Goal: Information Seeking & Learning: Check status

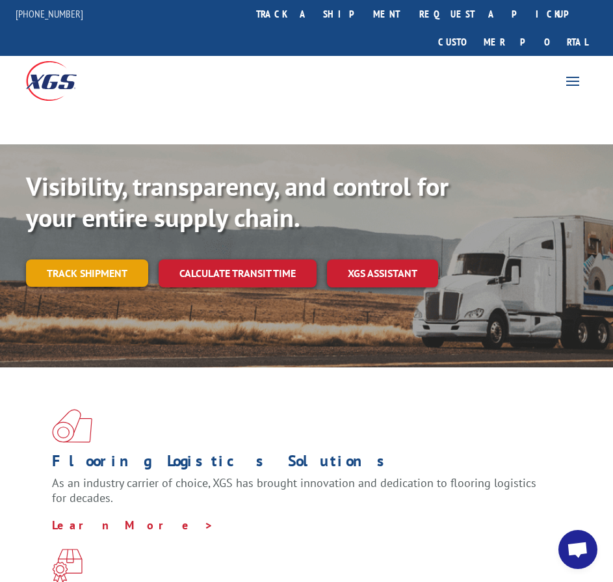
click at [81, 260] on link "Track shipment" at bounding box center [87, 273] width 122 height 27
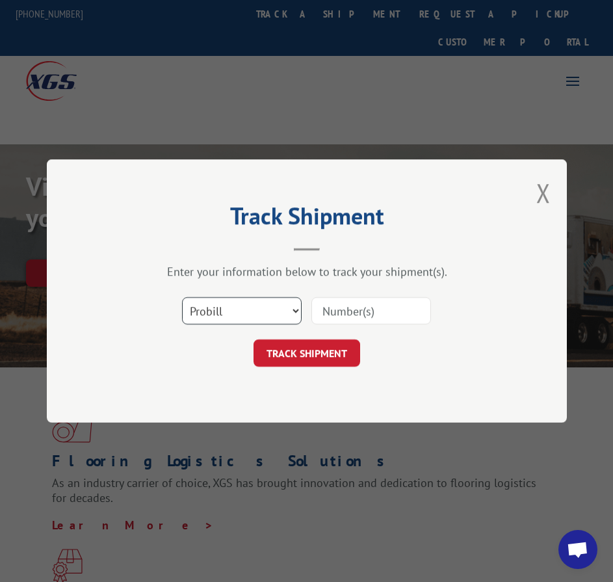
click at [250, 304] on select "Select category... Probill BOL PO" at bounding box center [242, 310] width 120 height 27
select select "bol"
click at [182, 297] on select "Select category... Probill BOL PO" at bounding box center [242, 310] width 120 height 27
click at [344, 302] on input at bounding box center [372, 310] width 120 height 27
paste input "5161588"
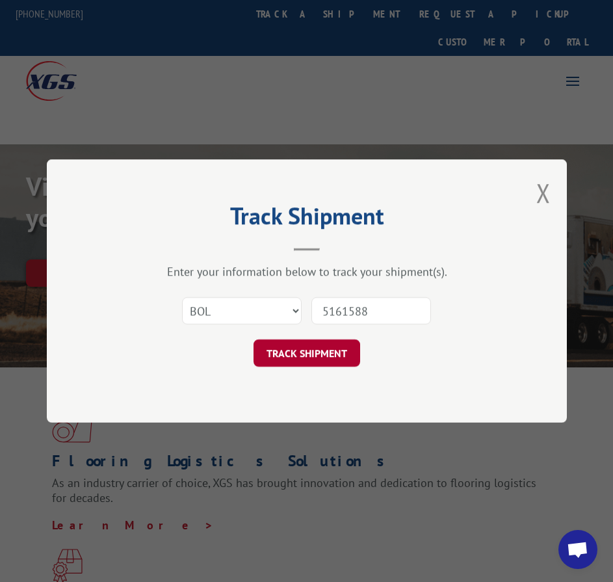
type input "5161588"
click at [325, 359] on button "TRACK SHIPMENT" at bounding box center [307, 353] width 107 height 27
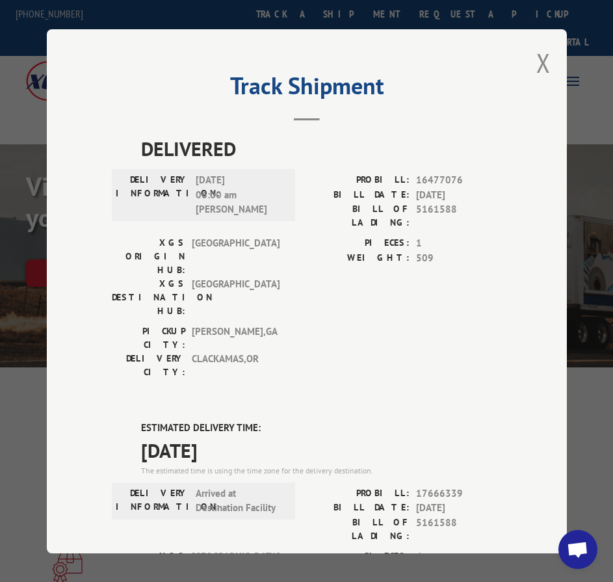
click at [543, 59] on button "Close modal" at bounding box center [544, 63] width 14 height 34
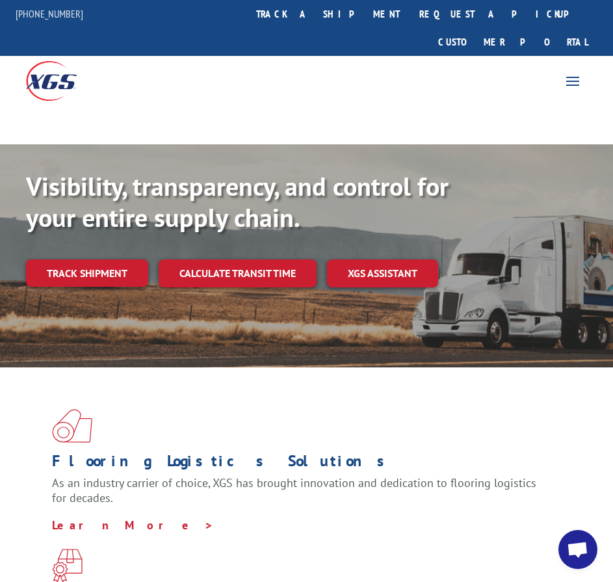
drag, startPoint x: 89, startPoint y: 255, endPoint x: 88, endPoint y: 247, distance: 8.6
click at [88, 260] on link "Track shipment" at bounding box center [87, 273] width 122 height 27
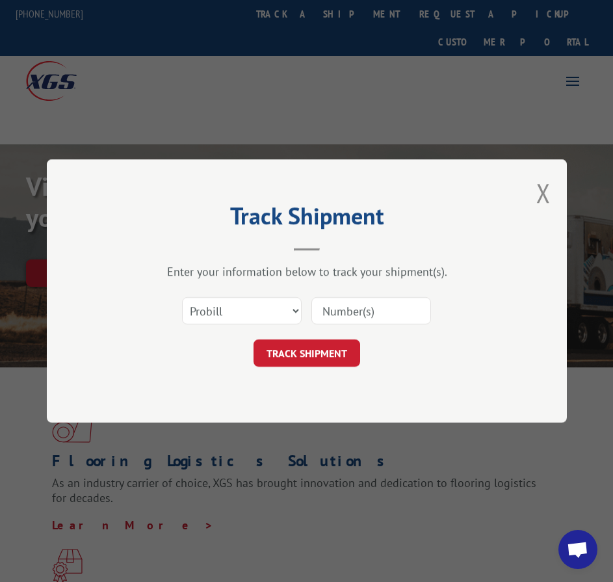
click at [329, 310] on input at bounding box center [372, 310] width 120 height 27
paste input "17478117"
type input "17478117"
click at [329, 349] on button "TRACK SHIPMENT" at bounding box center [307, 353] width 107 height 27
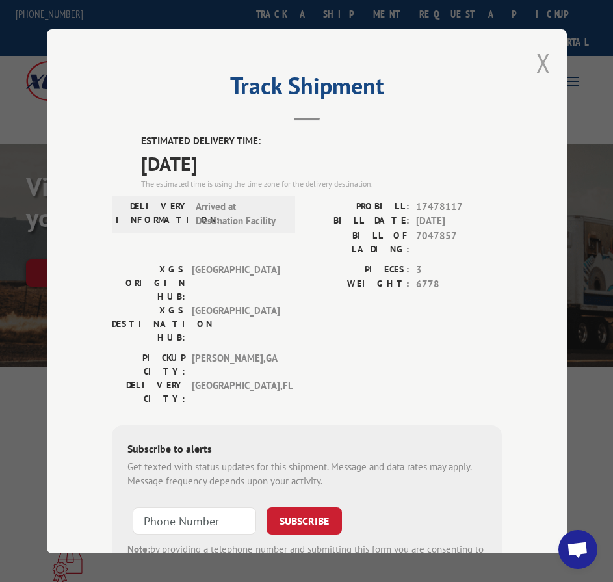
click at [539, 57] on button "Close modal" at bounding box center [544, 63] width 14 height 34
